Goal: Task Accomplishment & Management: Complete application form

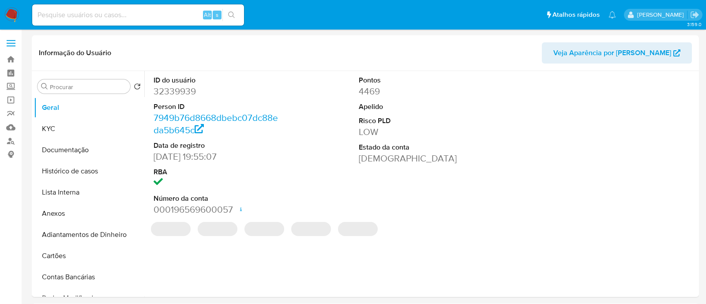
select select "10"
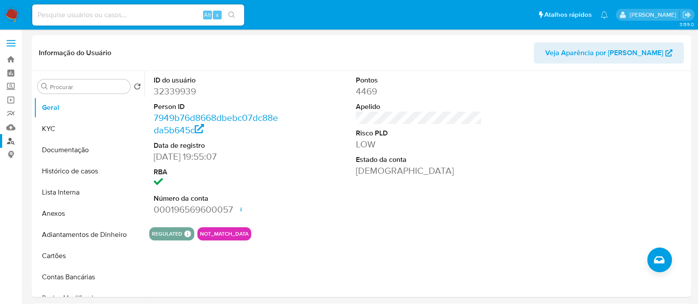
click at [8, 143] on link "Localizador de pessoas" at bounding box center [52, 141] width 105 height 14
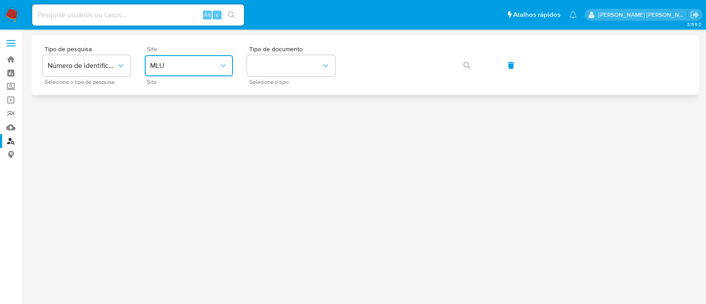
click at [159, 68] on span "MLU" at bounding box center [184, 65] width 69 height 9
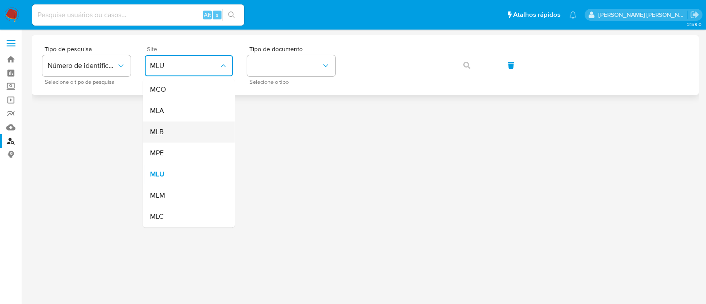
click at [202, 132] on div "MLB" at bounding box center [186, 131] width 72 height 21
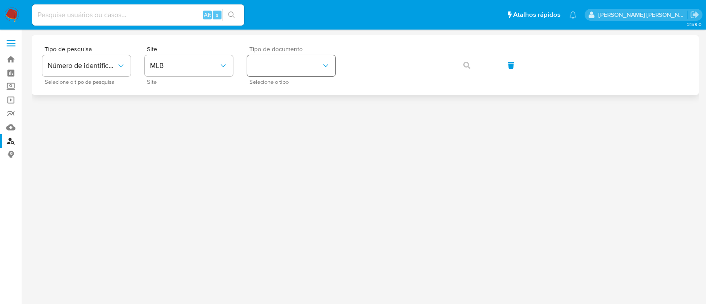
drag, startPoint x: 285, startPoint y: 80, endPoint x: 286, endPoint y: 66, distance: 13.7
click at [285, 80] on span "Selecione o tipo" at bounding box center [293, 82] width 88 height 4
click at [286, 66] on button "identificationType" at bounding box center [291, 65] width 88 height 21
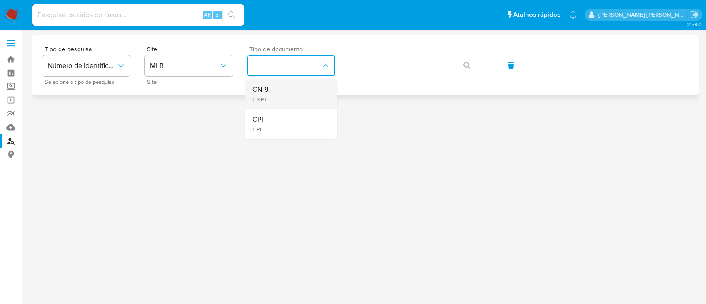
click at [286, 91] on div "CNPJ CNPJ" at bounding box center [288, 94] width 72 height 30
click at [461, 70] on button "button" at bounding box center [467, 65] width 30 height 21
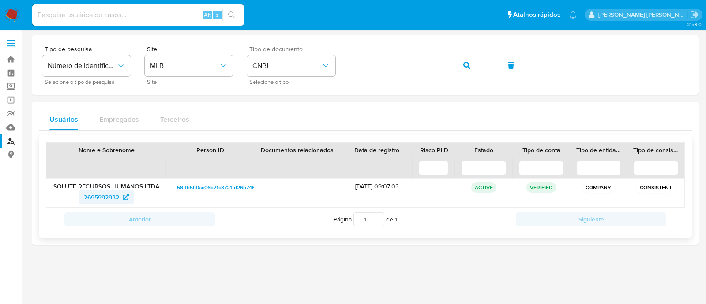
click at [110, 197] on span "2695992932" at bounding box center [101, 197] width 35 height 14
click at [469, 71] on span "button" at bounding box center [466, 65] width 7 height 19
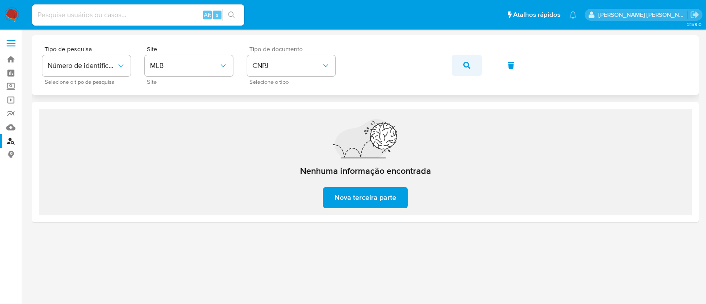
click at [466, 63] on icon "button" at bounding box center [466, 65] width 7 height 7
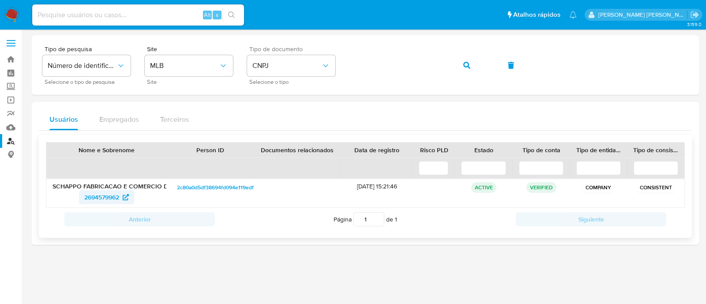
click at [109, 197] on span "2694579962" at bounding box center [101, 197] width 35 height 14
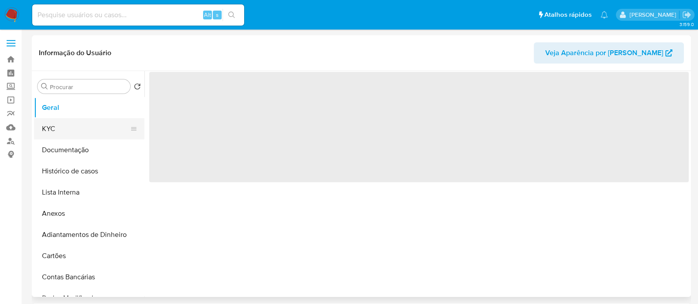
click at [63, 124] on button "KYC" at bounding box center [85, 128] width 103 height 21
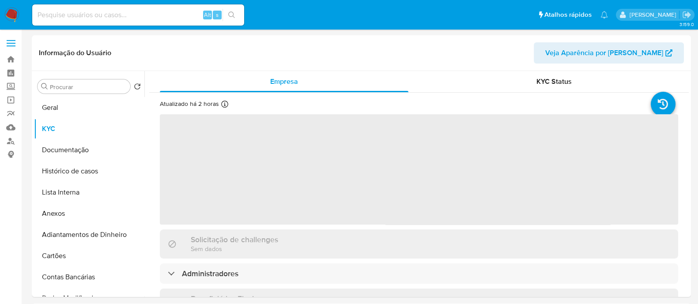
select select "10"
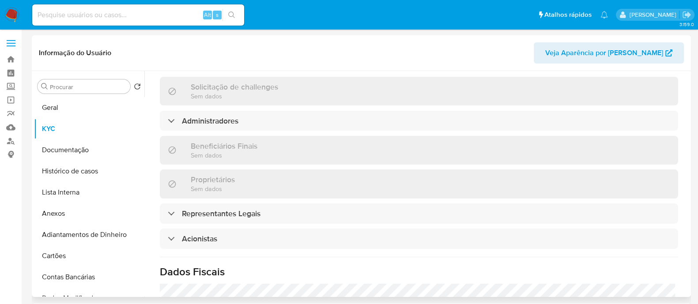
scroll to position [441, 0]
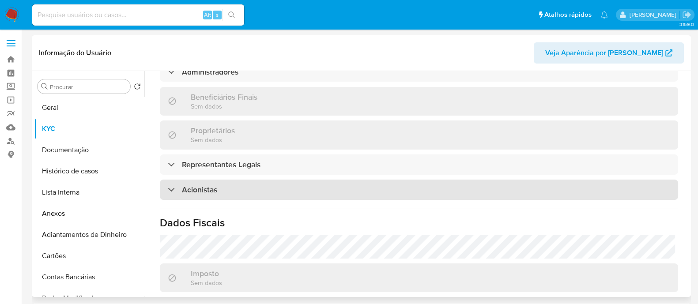
click at [297, 180] on div "Acionistas" at bounding box center [419, 190] width 518 height 20
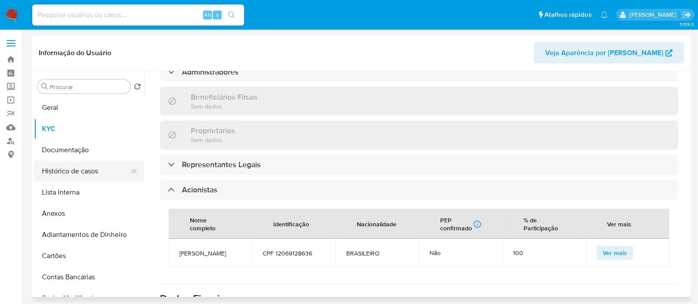
click at [64, 161] on button "Histórico de casos" at bounding box center [85, 171] width 103 height 21
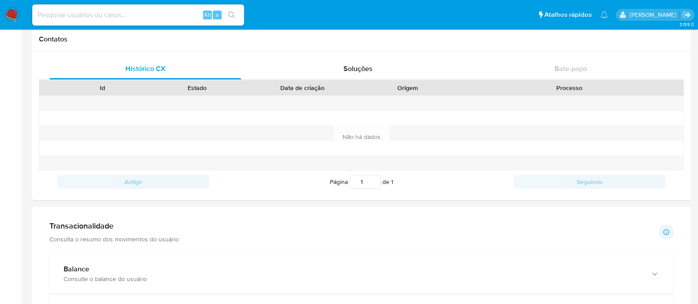
scroll to position [0, 0]
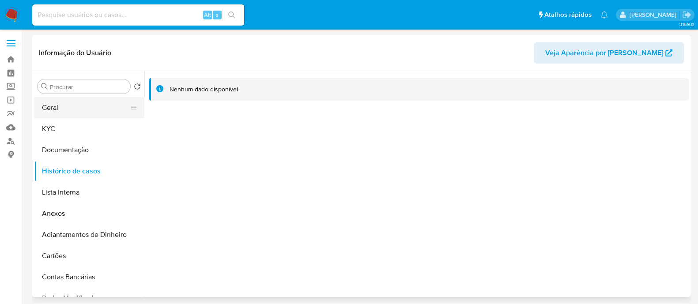
click at [92, 115] on button "Geral" at bounding box center [85, 107] width 103 height 21
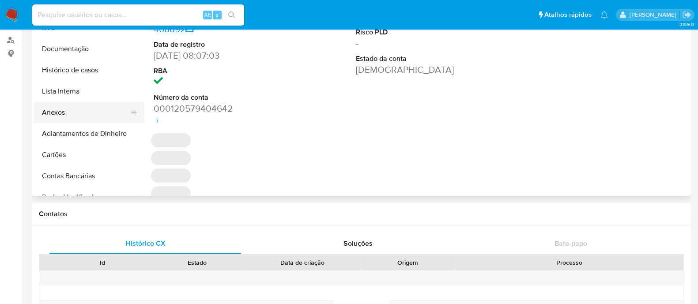
scroll to position [55, 0]
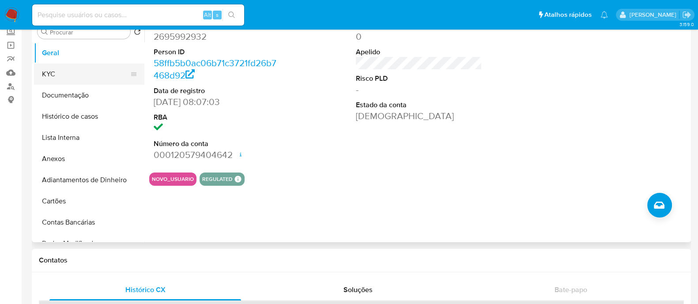
click at [83, 73] on button "KYC" at bounding box center [85, 74] width 103 height 21
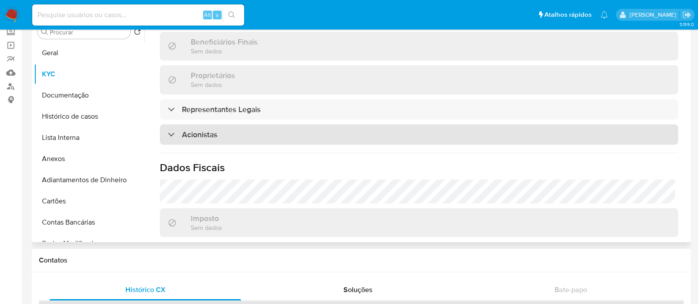
click at [242, 124] on div "Acionistas" at bounding box center [419, 134] width 518 height 20
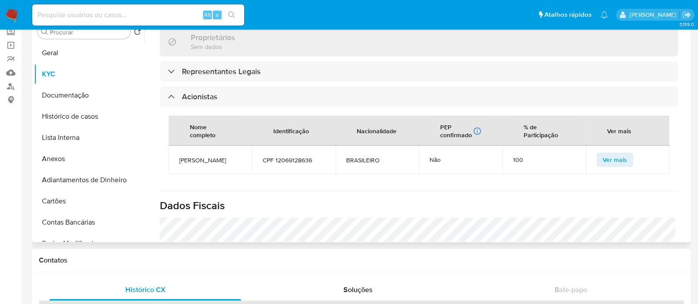
scroll to position [496, 0]
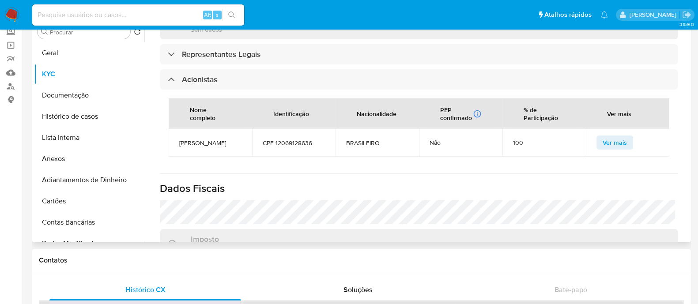
click at [203, 139] on span "ROSEMEIRE MOREIRA DE SOUZA DIAS" at bounding box center [210, 143] width 62 height 8
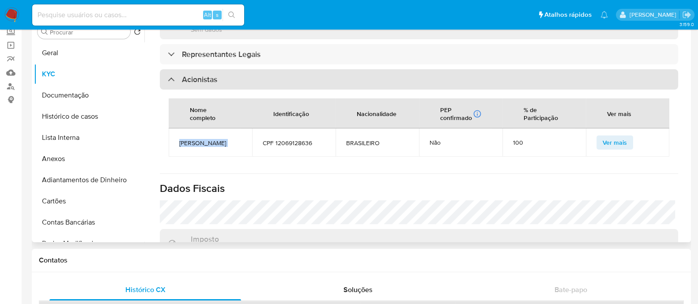
copy span "ROSEMEIRE MOREIRA DE SOUZA DIAS"
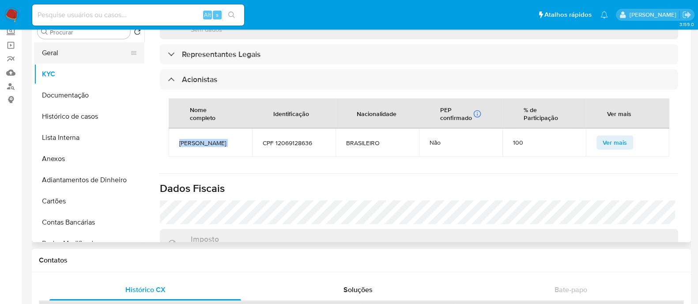
click at [80, 50] on button "Geral" at bounding box center [85, 52] width 103 height 21
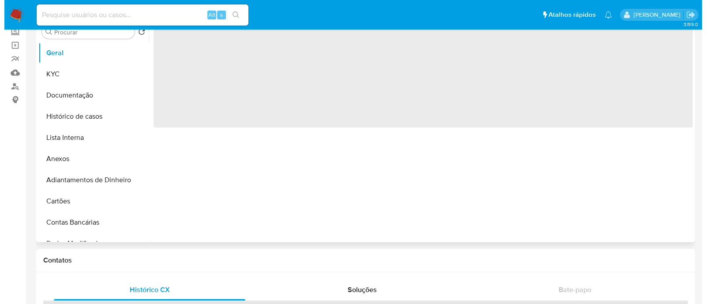
scroll to position [0, 0]
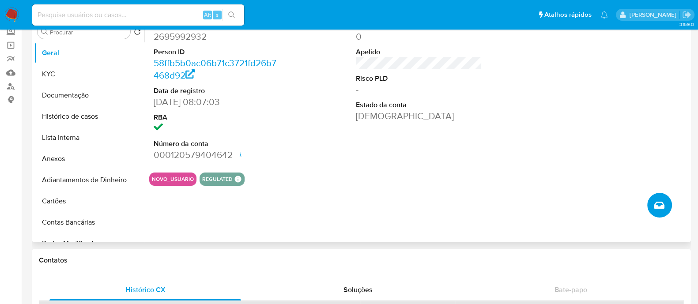
click at [650, 202] on button "Criar caso manual" at bounding box center [659, 205] width 25 height 25
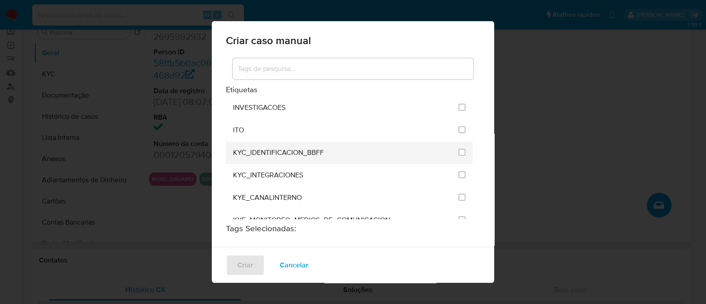
scroll to position [717, 0]
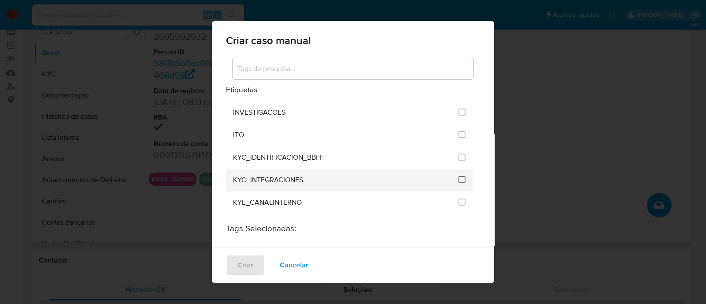
click at [458, 176] on input "2093" at bounding box center [461, 179] width 7 height 7
checkbox input "true"
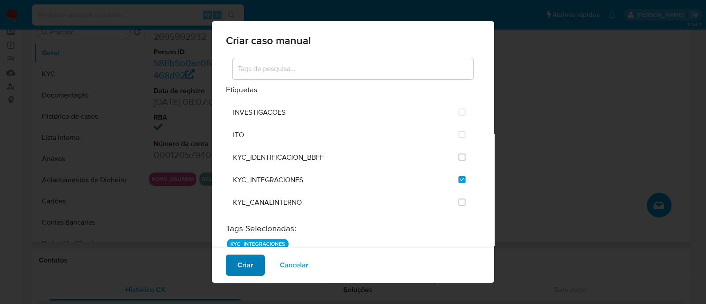
click at [251, 275] on span "Criar" at bounding box center [245, 264] width 16 height 19
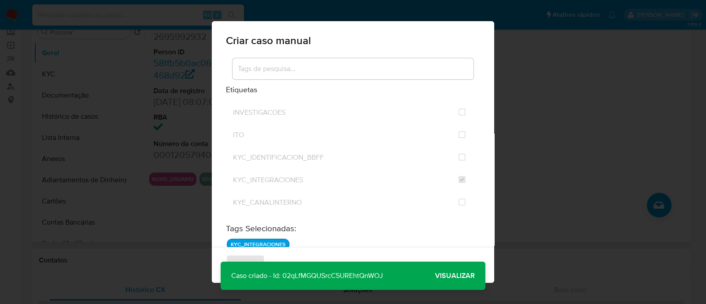
click at [437, 276] on span "Visualizar" at bounding box center [455, 276] width 40 height 0
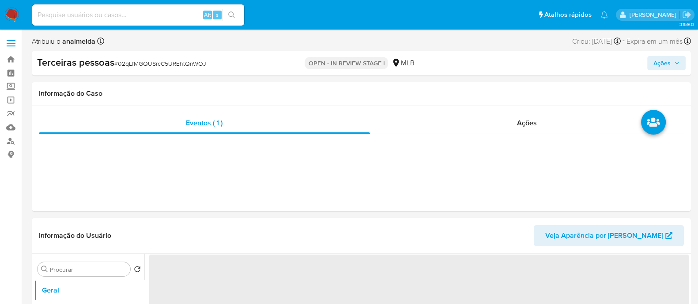
select select "10"
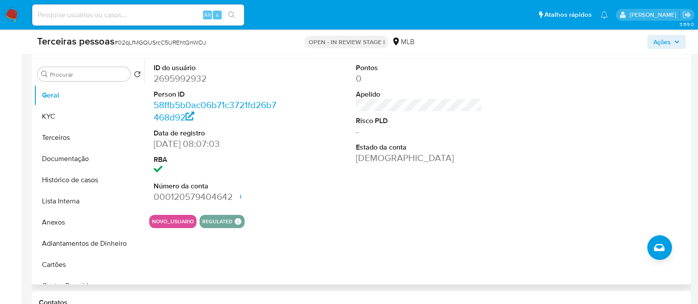
scroll to position [220, 0]
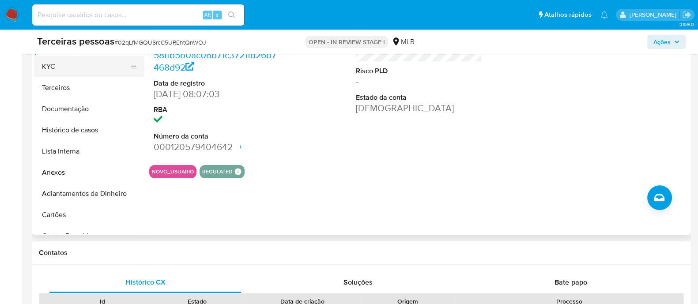
click at [69, 71] on button "KYC" at bounding box center [85, 66] width 103 height 21
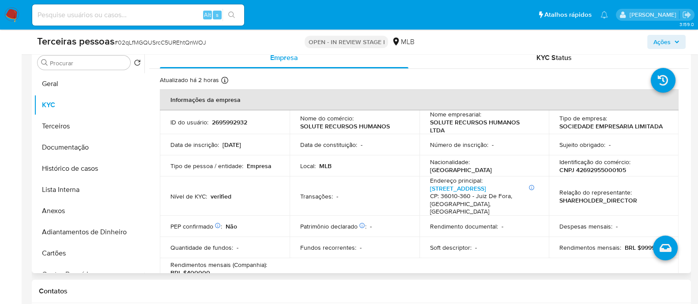
scroll to position [165, 0]
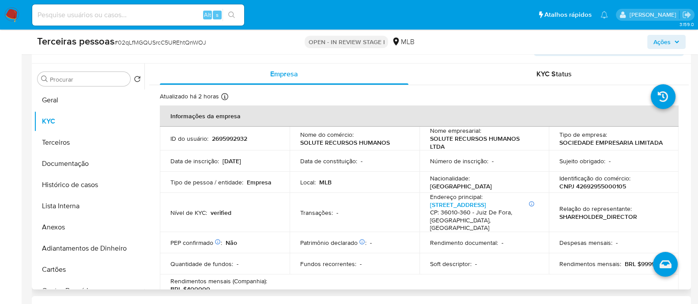
click at [590, 188] on p "CNPJ 42692955000105" at bounding box center [592, 186] width 67 height 8
copy p "42692955000105"
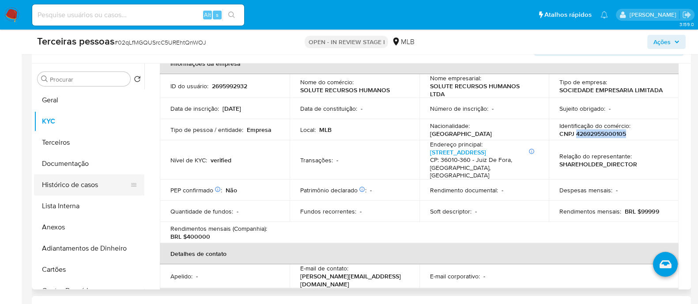
scroll to position [110, 0]
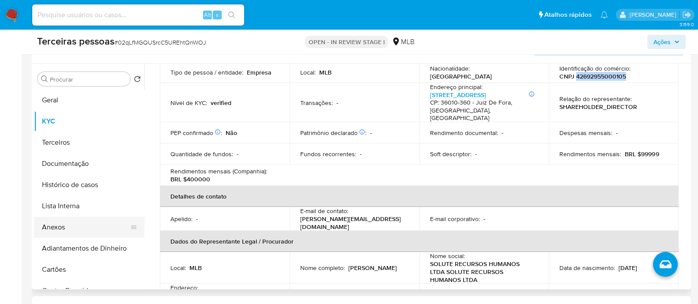
click at [75, 222] on button "Anexos" at bounding box center [85, 227] width 103 height 21
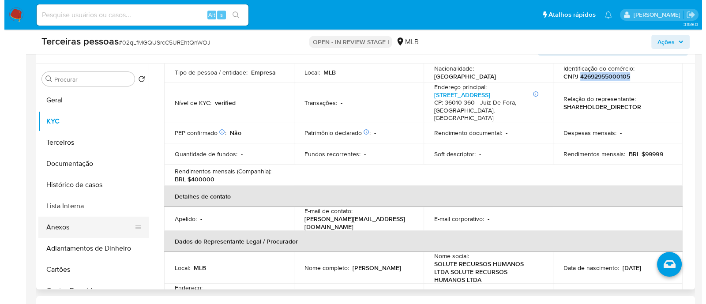
scroll to position [0, 0]
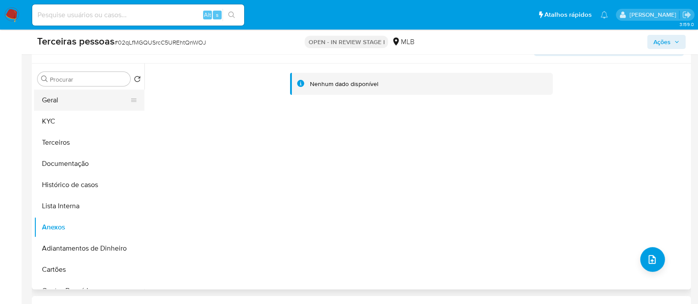
click at [51, 98] on button "Geral" at bounding box center [85, 100] width 103 height 21
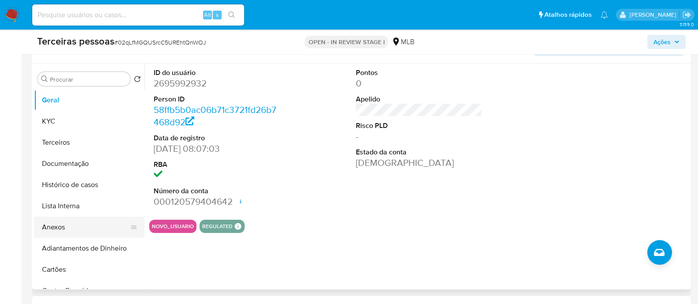
click at [80, 227] on button "Anexos" at bounding box center [85, 227] width 103 height 21
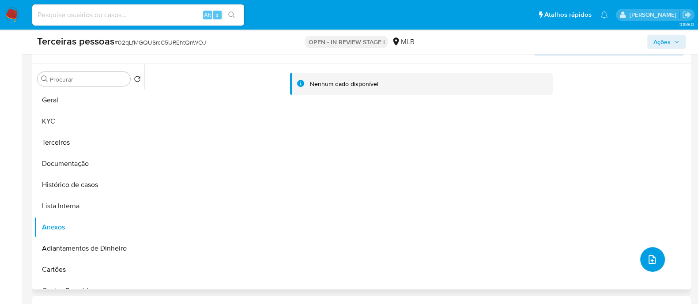
click at [641, 256] on button "upload-file" at bounding box center [652, 259] width 25 height 25
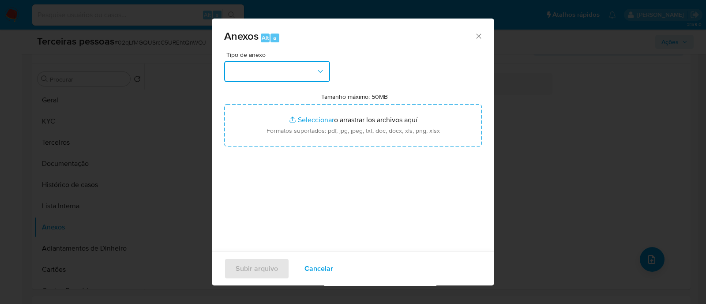
click at [303, 65] on button "button" at bounding box center [277, 71] width 106 height 21
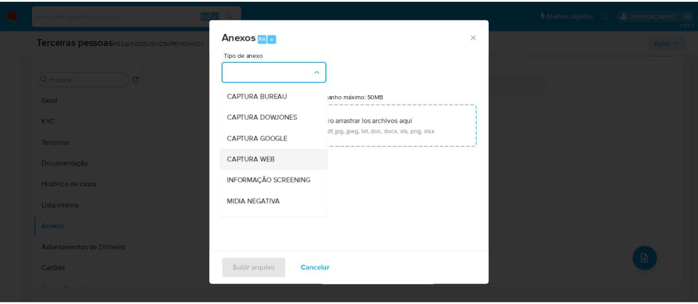
scroll to position [136, 0]
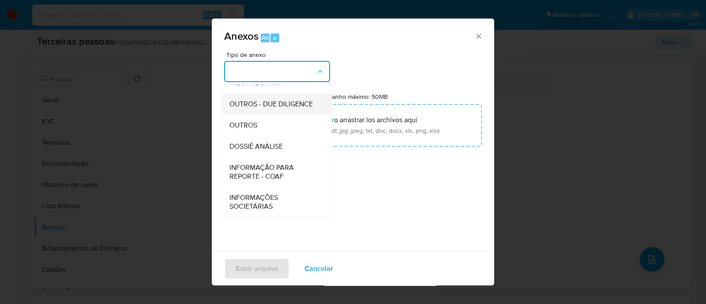
click at [263, 100] on span "OUTROS - DUE DILIGENCE" at bounding box center [270, 104] width 83 height 9
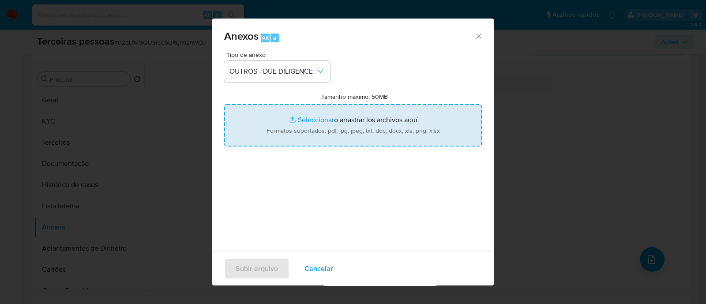
click at [408, 133] on input "Tamanho máximo: 50MB Seleccionar archivos" at bounding box center [353, 125] width 258 height 42
type input "C:\fakepath\Matriz de Risco - SOLUTE RECURSOS HUMANOS LTDA.pdf"
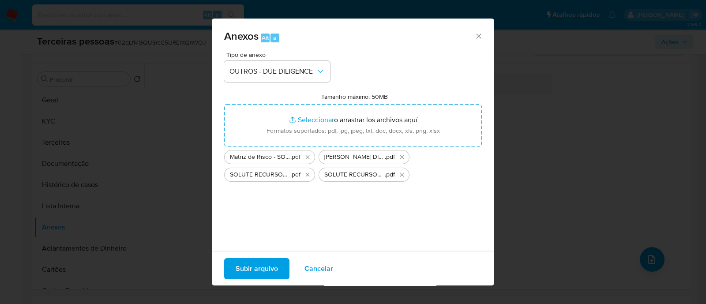
click at [257, 265] on span "Subir arquivo" at bounding box center [257, 268] width 42 height 19
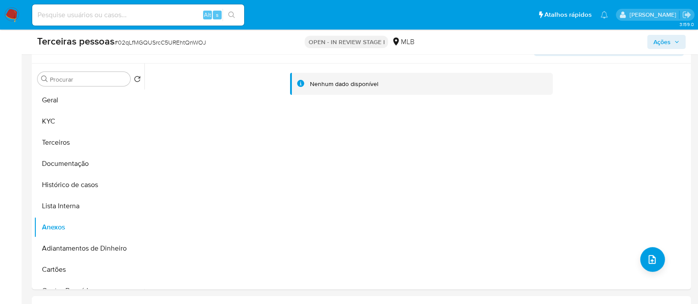
click at [677, 38] on span "Ações" at bounding box center [666, 42] width 26 height 12
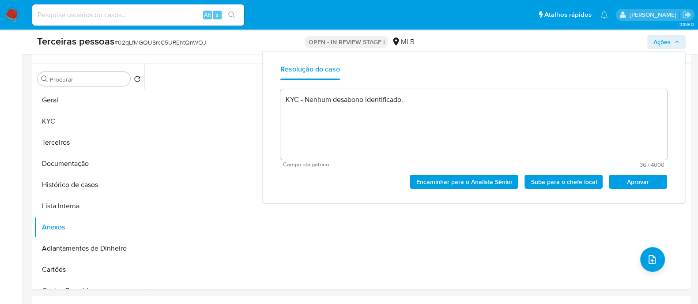
click at [657, 182] on span "Aprovar" at bounding box center [638, 182] width 46 height 12
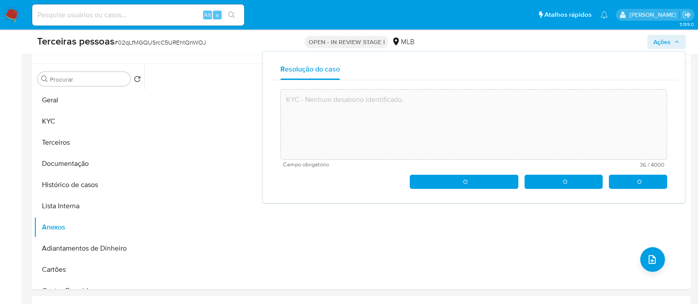
type textarea "KYC - Nenhum desabono identificado."
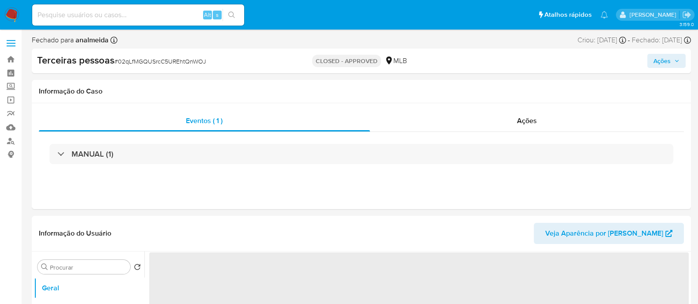
select select "10"
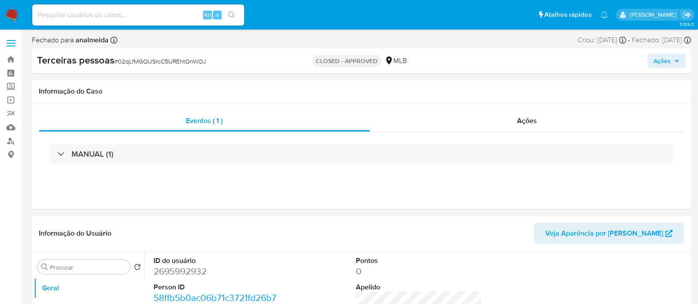
click at [16, 14] on img at bounding box center [11, 15] width 15 height 15
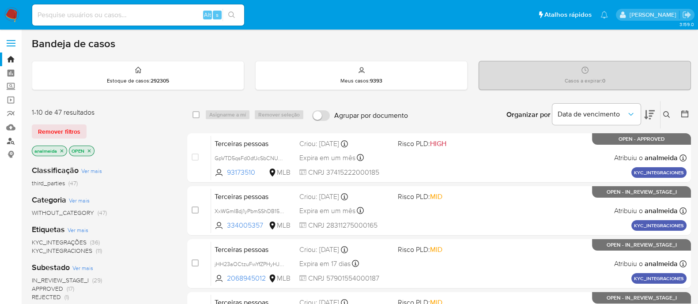
click at [2, 144] on link "Localizador de pessoas" at bounding box center [52, 141] width 105 height 14
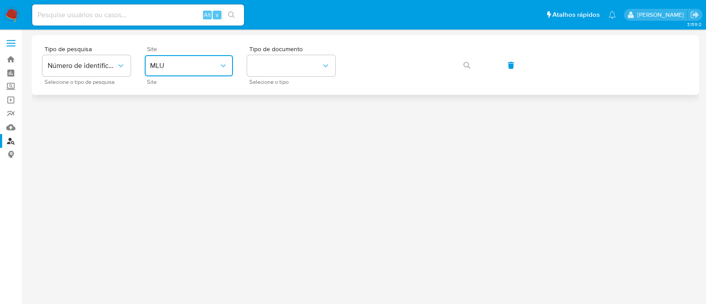
click at [187, 65] on span "MLU" at bounding box center [184, 65] width 69 height 9
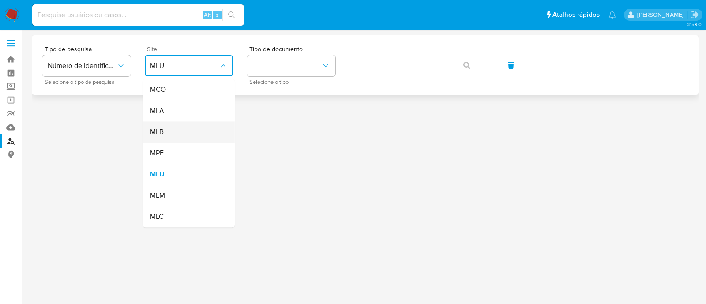
click at [185, 126] on div "MLB" at bounding box center [186, 131] width 72 height 21
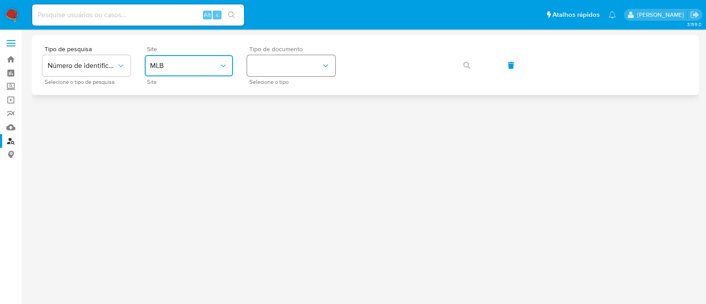
click at [298, 69] on button "identificationType" at bounding box center [291, 65] width 88 height 21
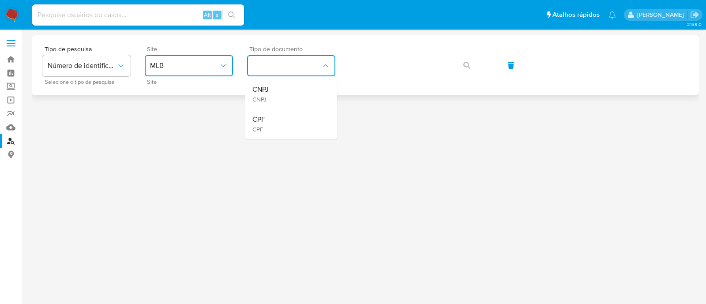
click at [302, 88] on div "CNPJ CNPJ" at bounding box center [288, 94] width 72 height 30
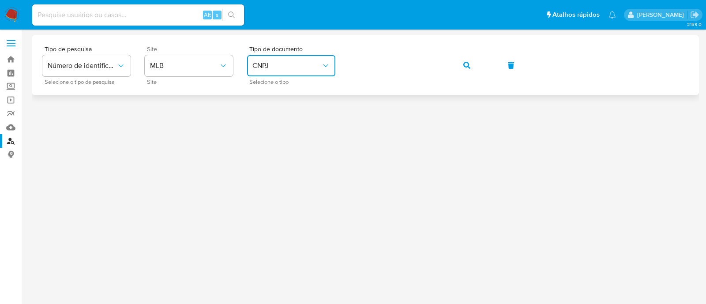
click at [479, 65] on button "button" at bounding box center [467, 65] width 30 height 21
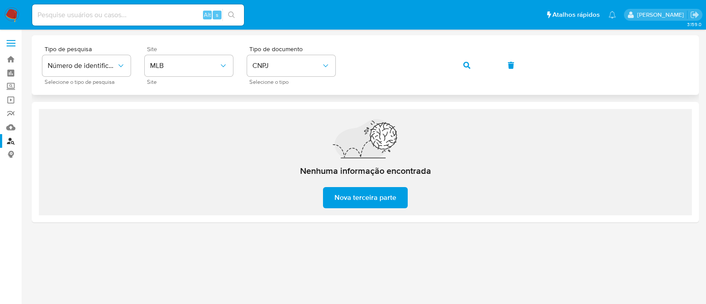
click at [476, 66] on button "button" at bounding box center [467, 65] width 30 height 21
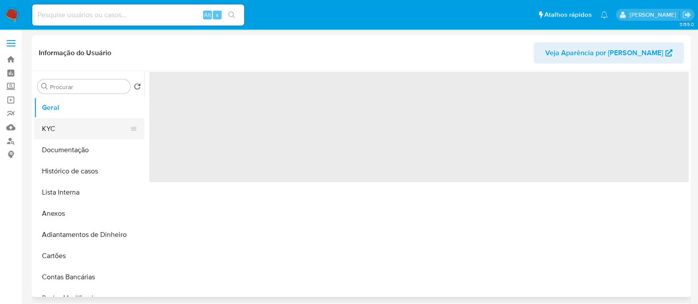
select select "10"
click at [72, 124] on button "KYC" at bounding box center [85, 128] width 103 height 21
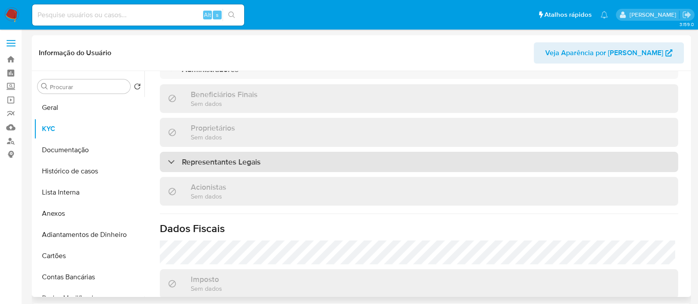
scroll to position [331, 0]
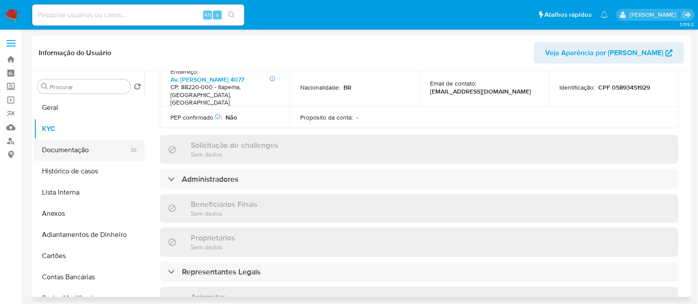
click at [87, 149] on button "Documentação" at bounding box center [85, 149] width 103 height 21
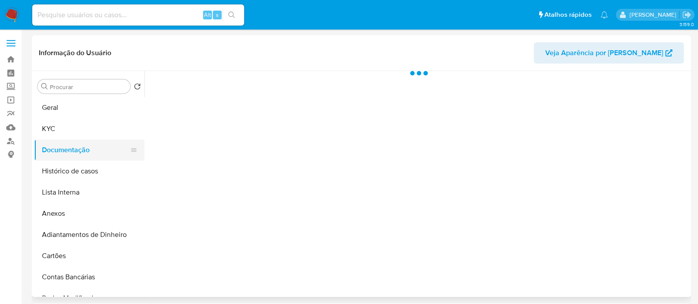
scroll to position [0, 0]
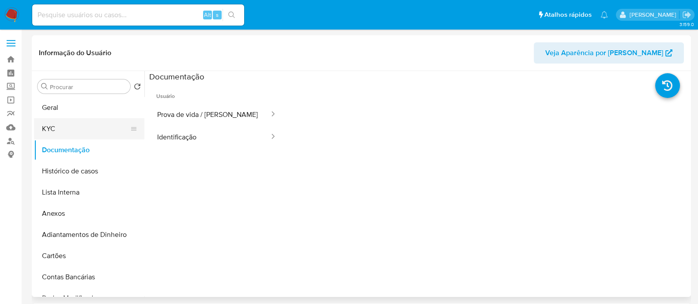
click at [77, 129] on button "KYC" at bounding box center [85, 128] width 103 height 21
